Goal: Transaction & Acquisition: Purchase product/service

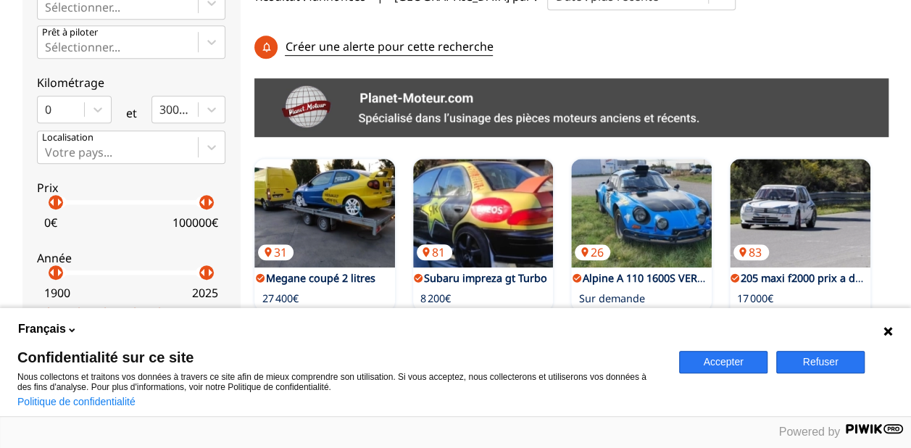
scroll to position [464, 0]
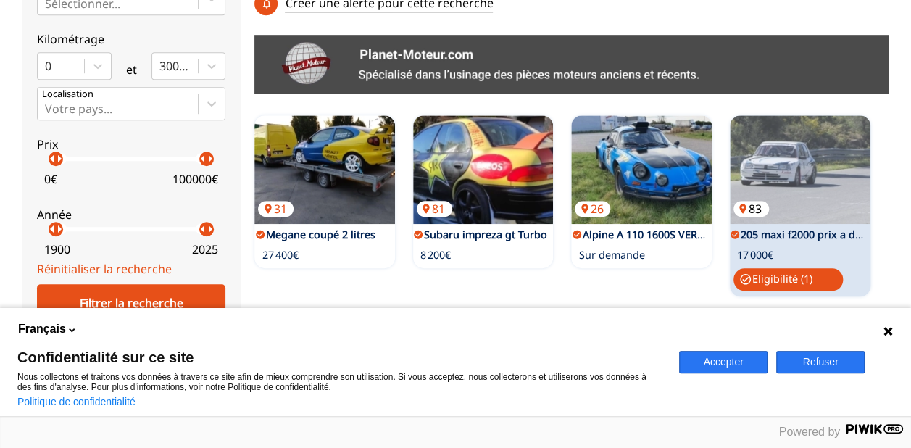
click at [845, 131] on img at bounding box center [799, 169] width 141 height 109
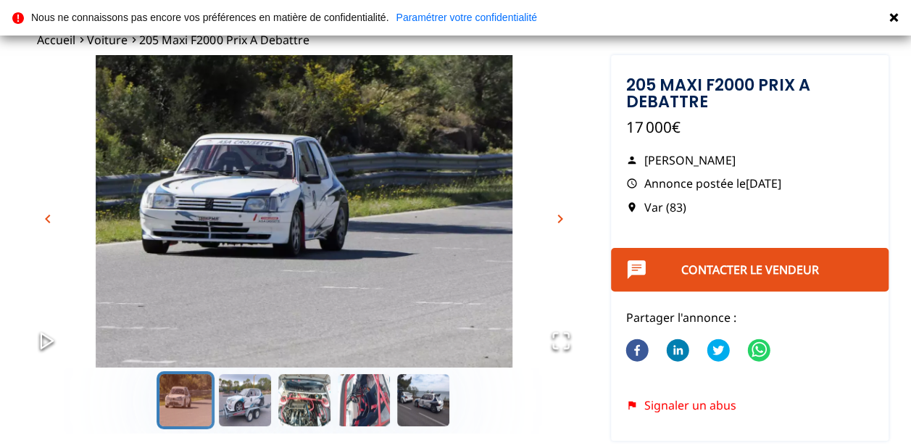
scroll to position [67, 0]
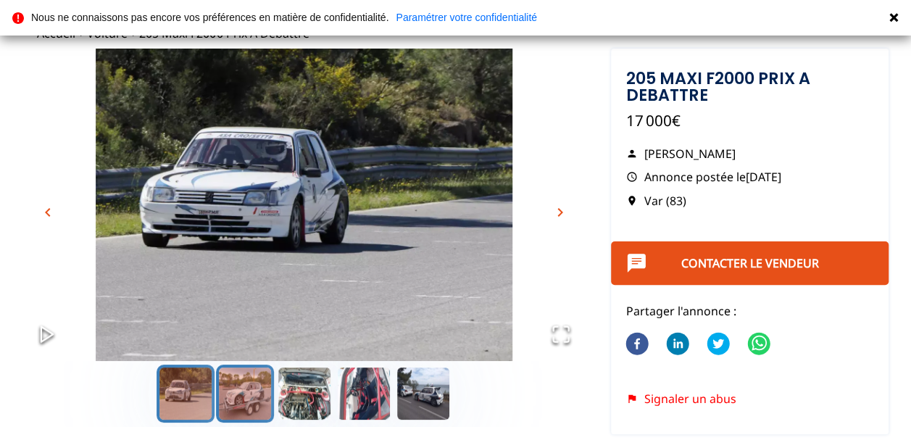
click at [240, 392] on button "Go to Slide 2" at bounding box center [245, 393] width 58 height 58
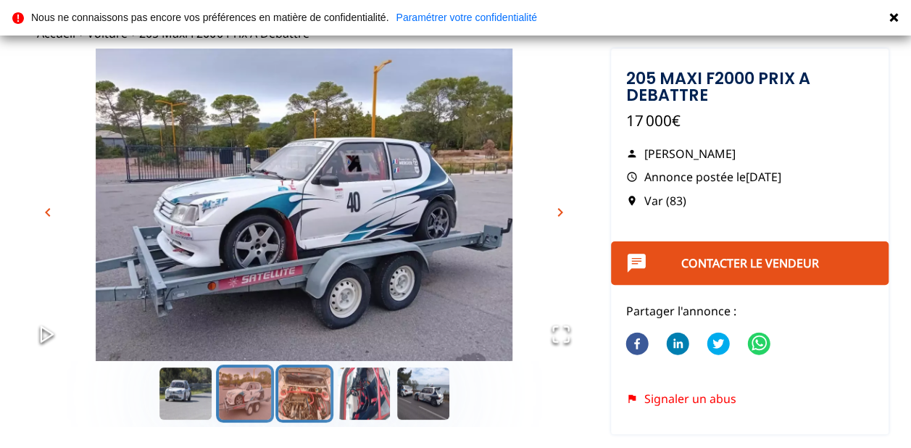
click at [284, 401] on button "Go to Slide 3" at bounding box center [304, 393] width 58 height 58
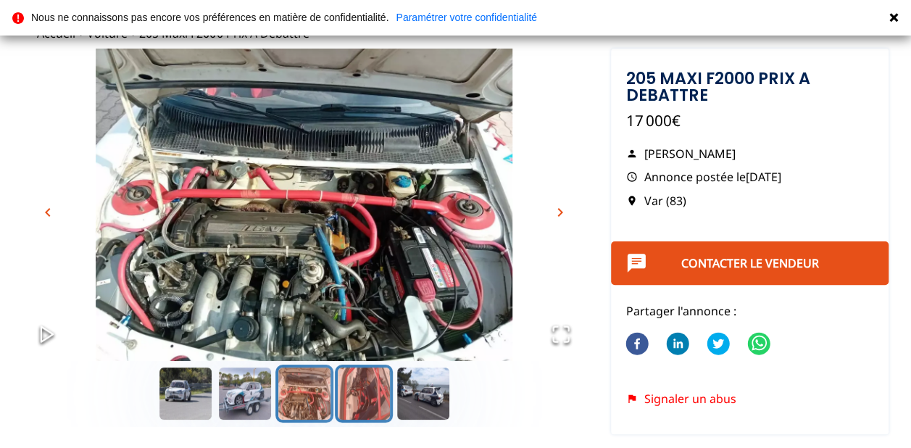
click at [354, 394] on button "Go to Slide 4" at bounding box center [364, 393] width 58 height 58
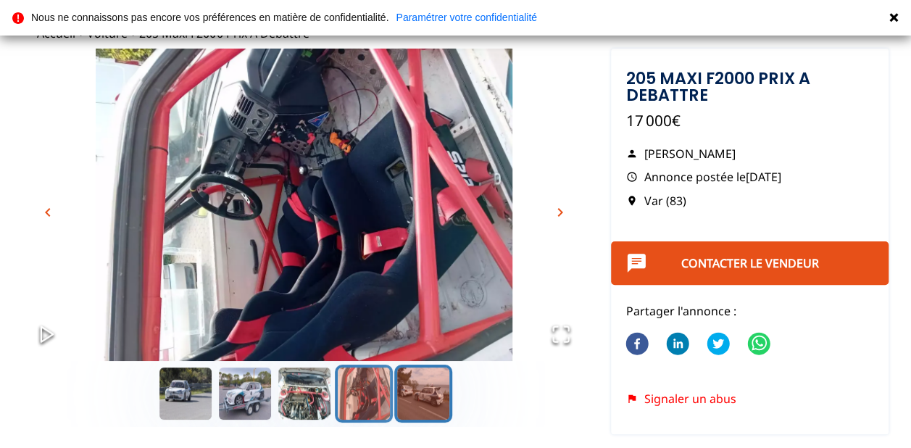
click at [400, 387] on button "Go to Slide 5" at bounding box center [423, 393] width 58 height 58
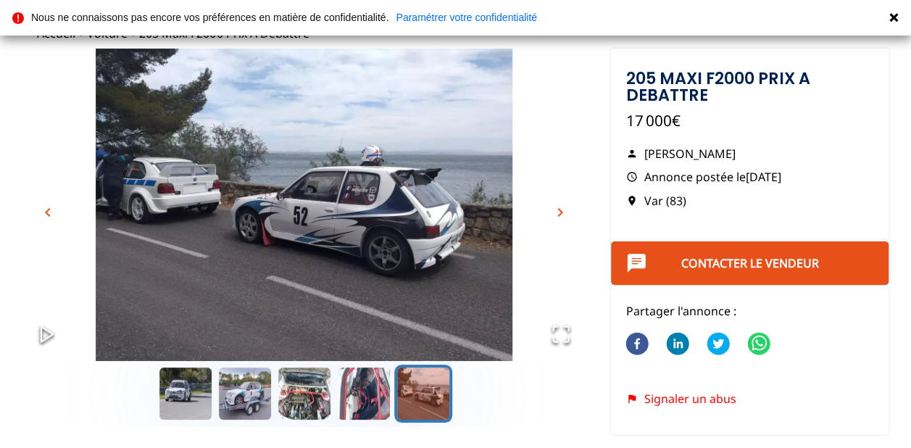
click at [561, 209] on span "chevron_right" at bounding box center [559, 212] width 17 height 17
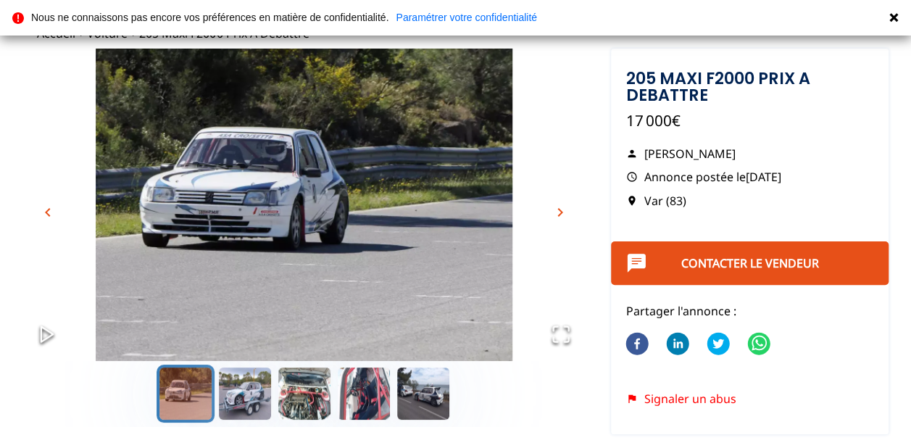
click at [561, 209] on span "chevron_right" at bounding box center [559, 212] width 17 height 17
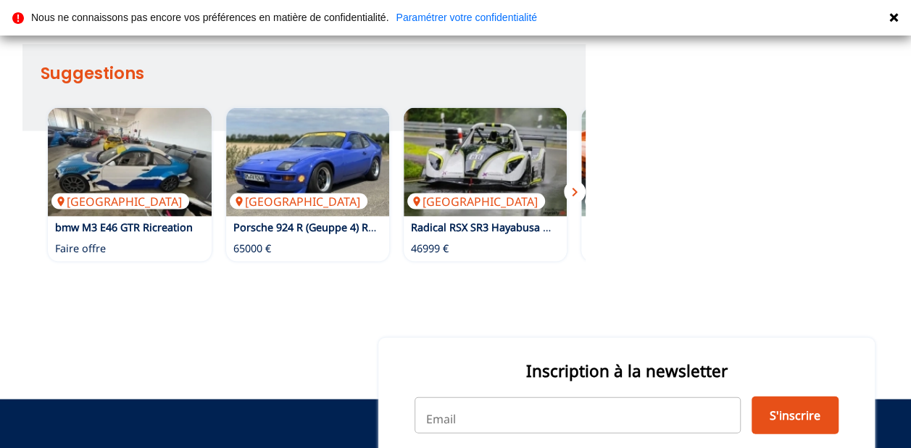
scroll to position [1418, 0]
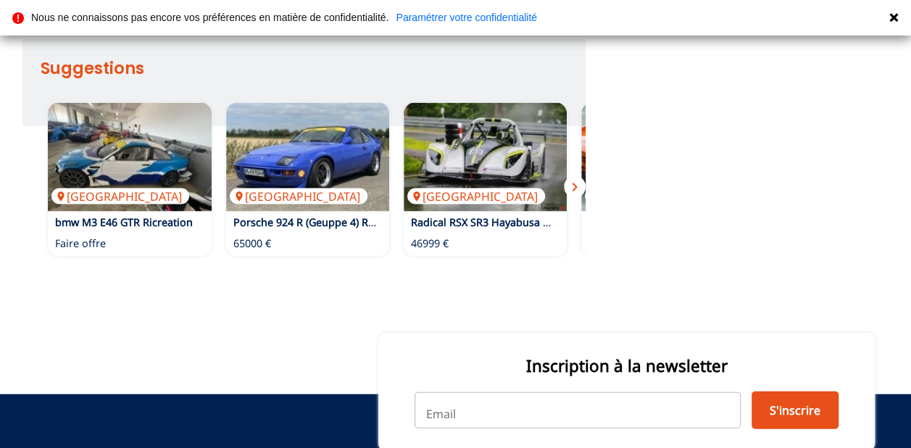
click at [580, 188] on span "chevron_right" at bounding box center [574, 186] width 17 height 17
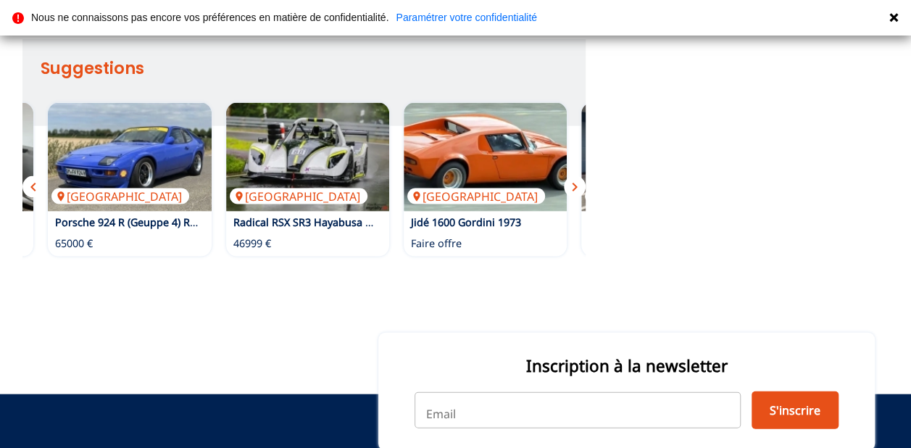
click at [580, 188] on span "chevron_right" at bounding box center [574, 186] width 17 height 17
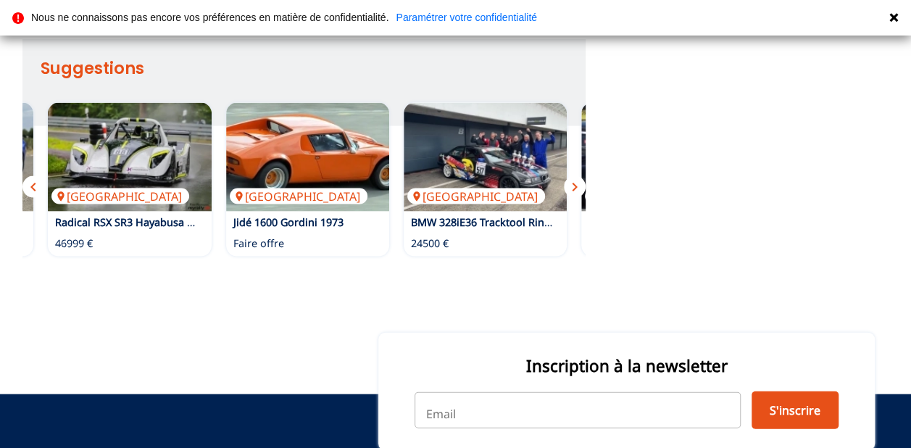
click at [580, 188] on span "chevron_right" at bounding box center [574, 186] width 17 height 17
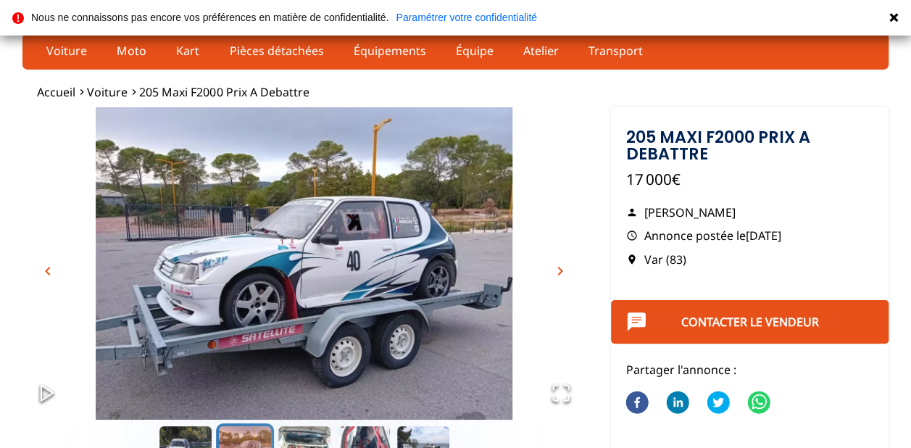
scroll to position [0, 0]
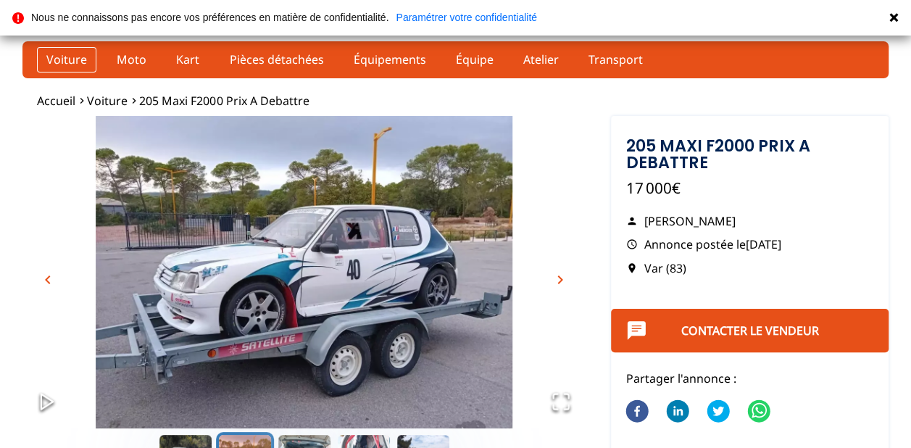
click at [68, 58] on link "Voiture" at bounding box center [66, 59] width 59 height 25
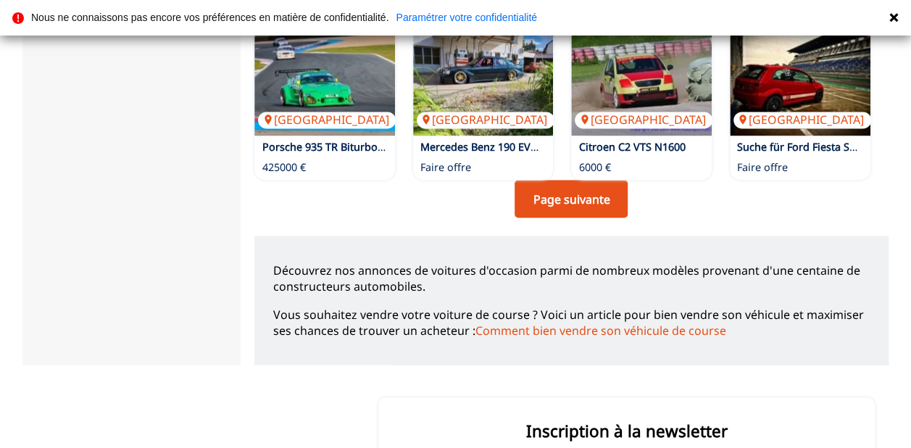
scroll to position [1217, 0]
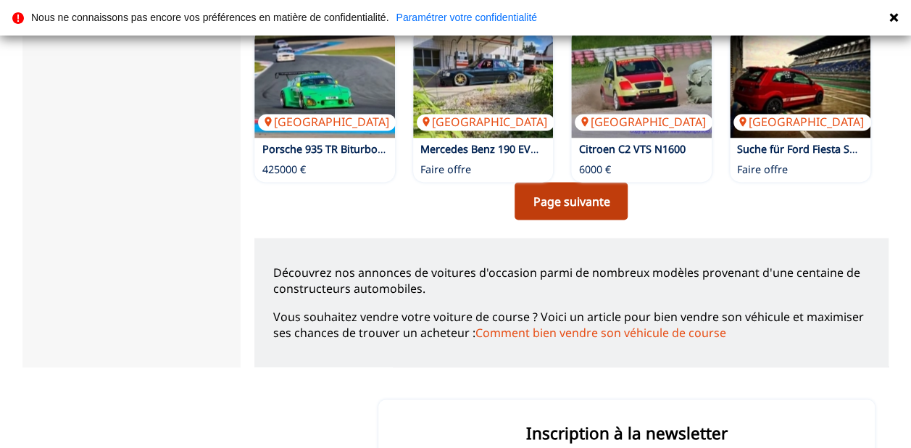
click at [572, 209] on link "Page suivante" at bounding box center [570, 201] width 113 height 38
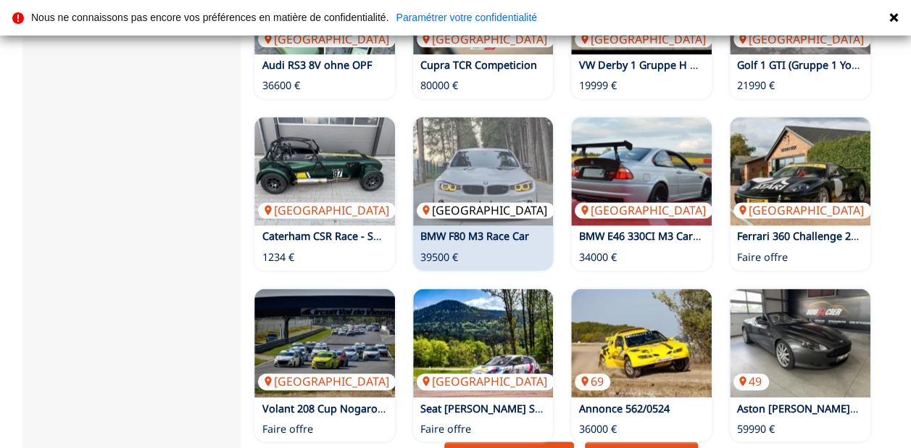
scroll to position [958, 0]
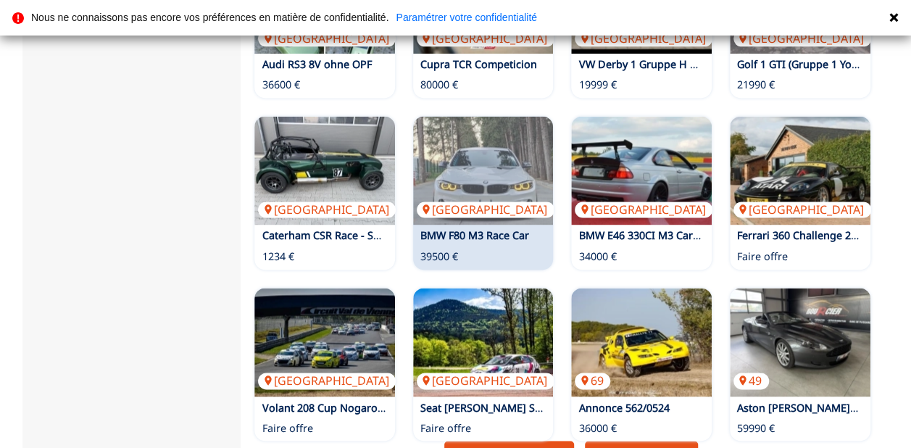
click at [506, 233] on link "BMW F80 M3 Race Car" at bounding box center [474, 235] width 109 height 14
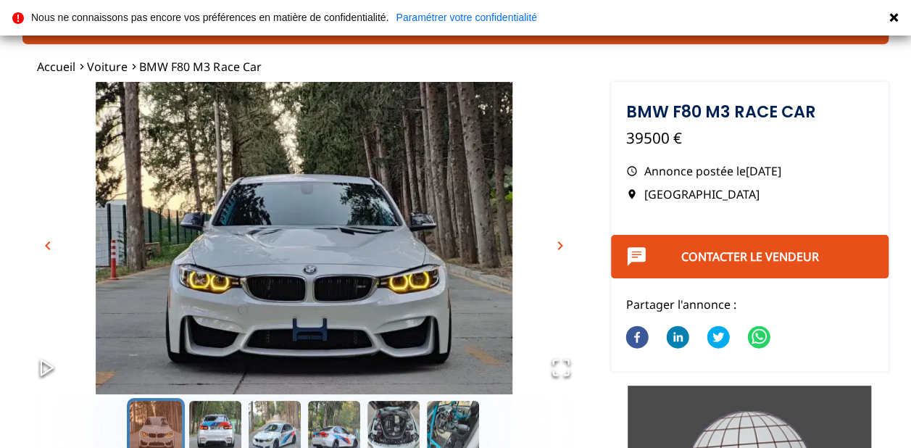
scroll to position [33, 0]
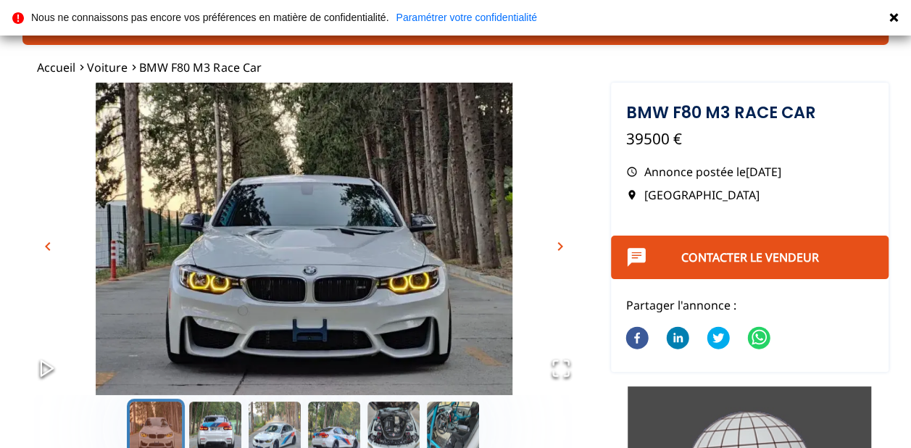
click at [558, 245] on span "chevron_right" at bounding box center [559, 246] width 17 height 17
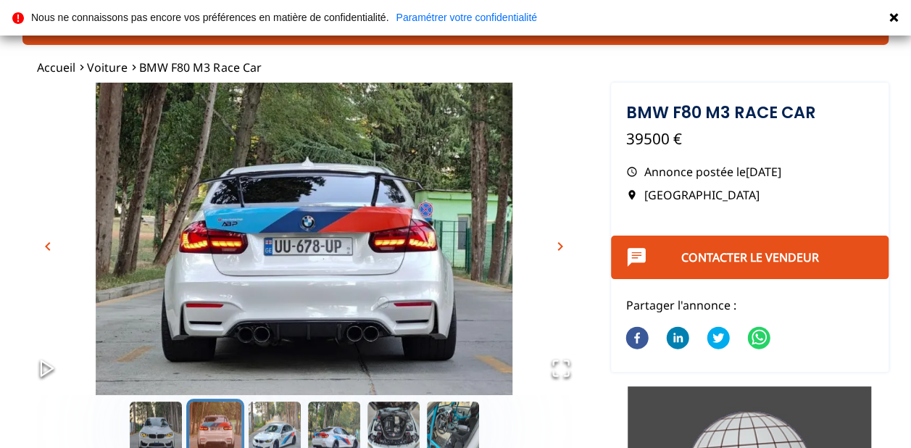
click at [558, 245] on span "chevron_right" at bounding box center [559, 246] width 17 height 17
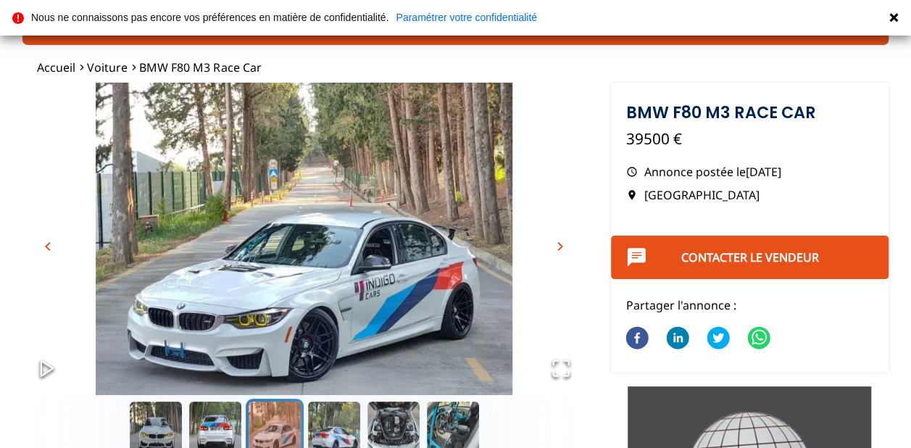
click at [558, 245] on span "chevron_right" at bounding box center [559, 246] width 17 height 17
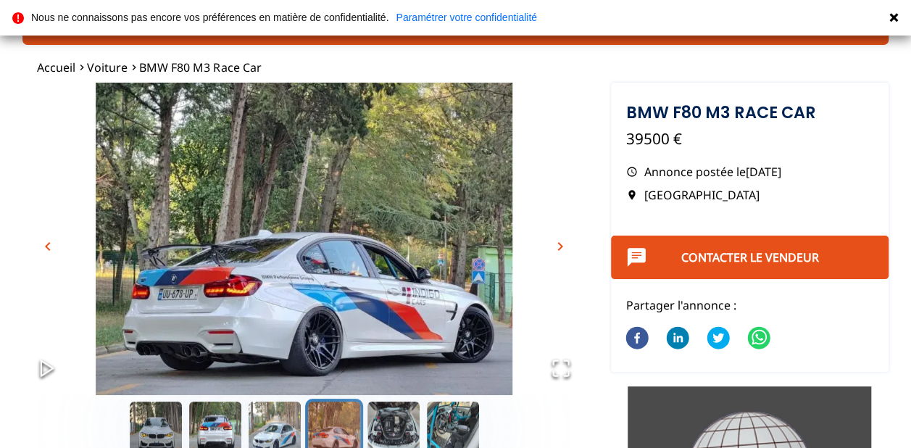
click at [558, 245] on span "chevron_right" at bounding box center [559, 246] width 17 height 17
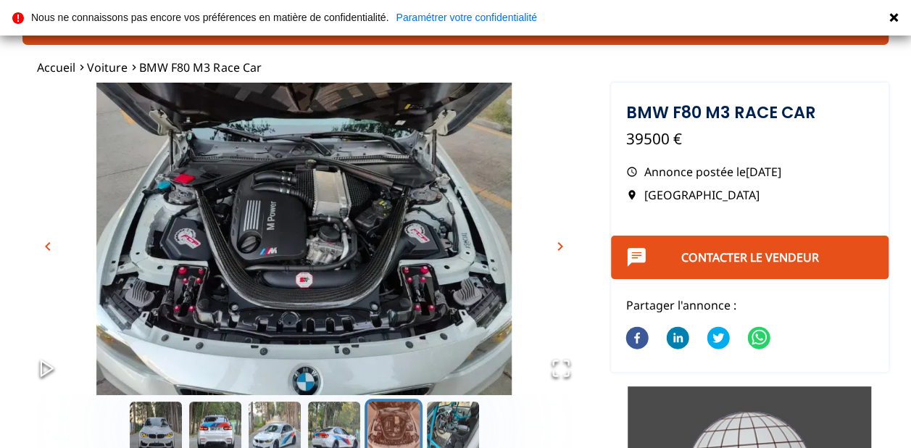
click at [558, 245] on span "chevron_right" at bounding box center [559, 246] width 17 height 17
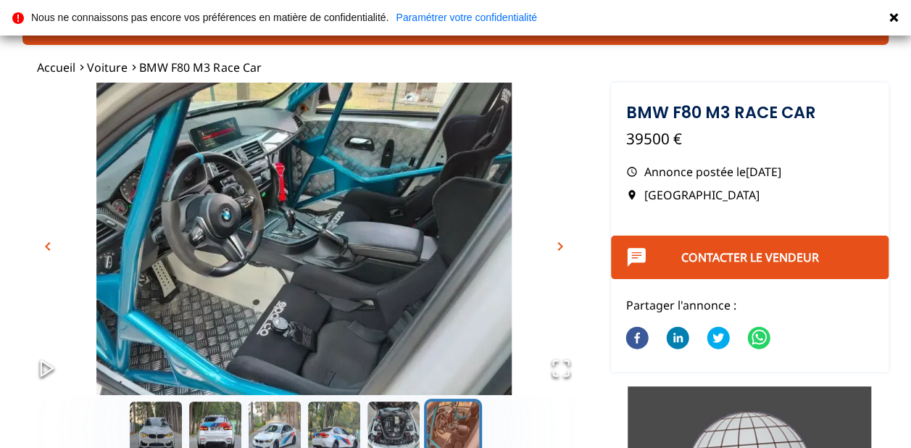
click at [558, 245] on span "chevron_right" at bounding box center [559, 246] width 17 height 17
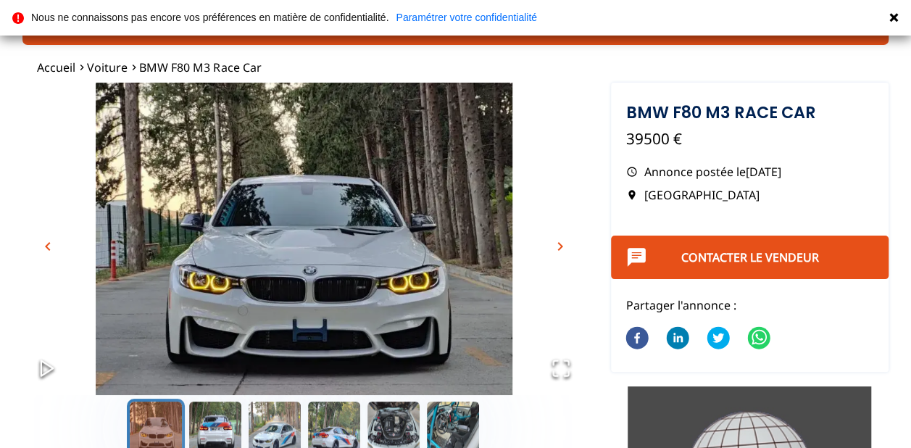
click at [558, 245] on span "chevron_right" at bounding box center [559, 246] width 17 height 17
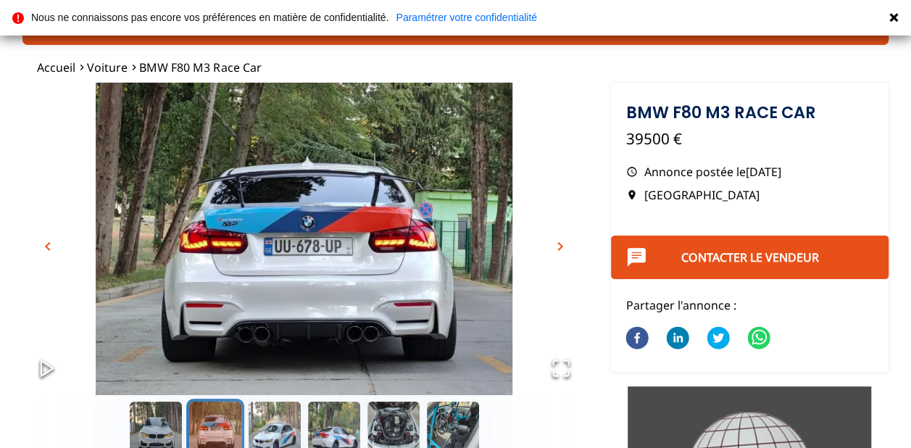
click at [558, 245] on span "chevron_right" at bounding box center [559, 246] width 17 height 17
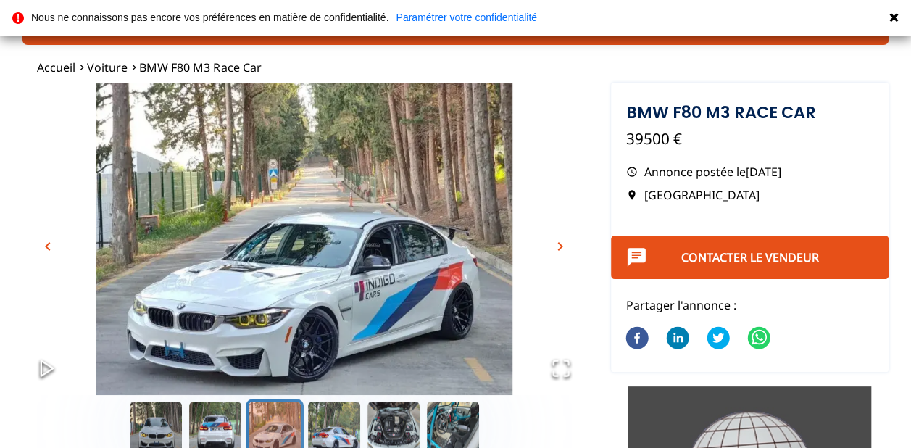
scroll to position [0, 0]
